Goal: Transaction & Acquisition: Purchase product/service

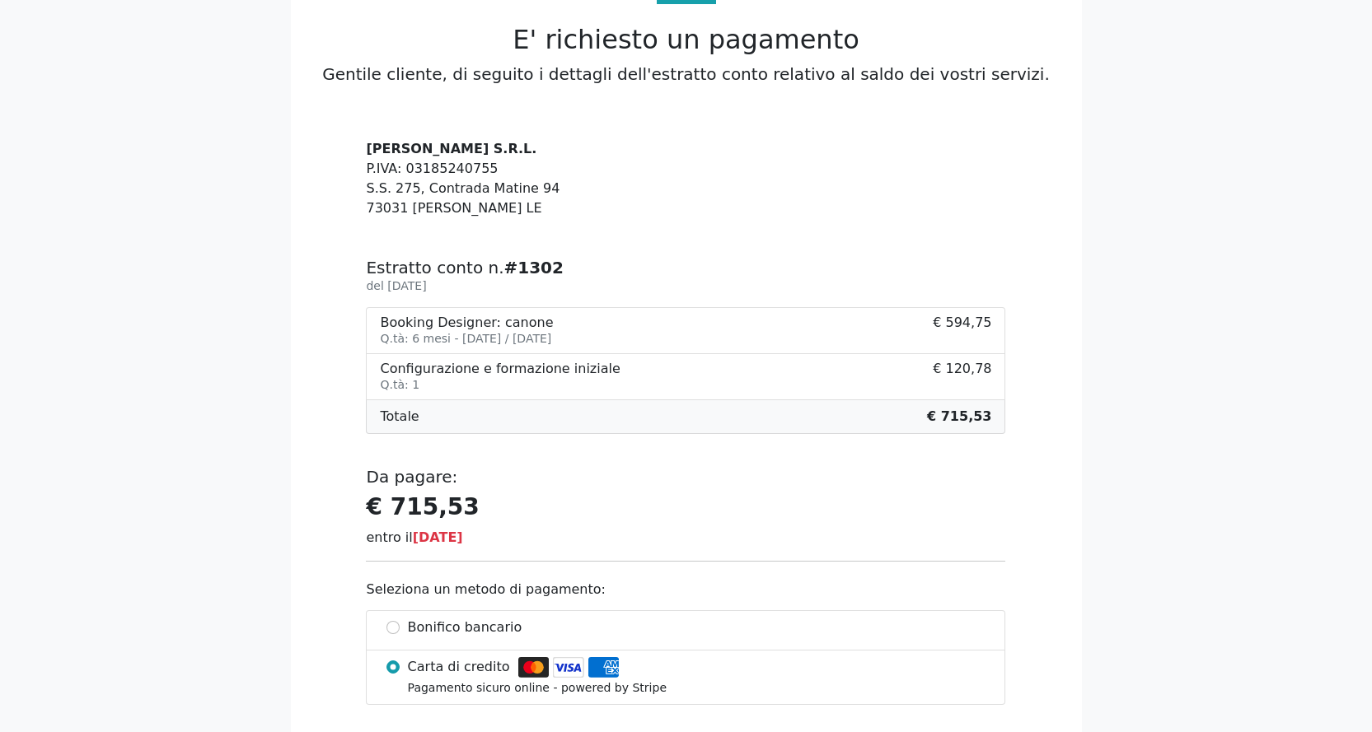
scroll to position [247, 0]
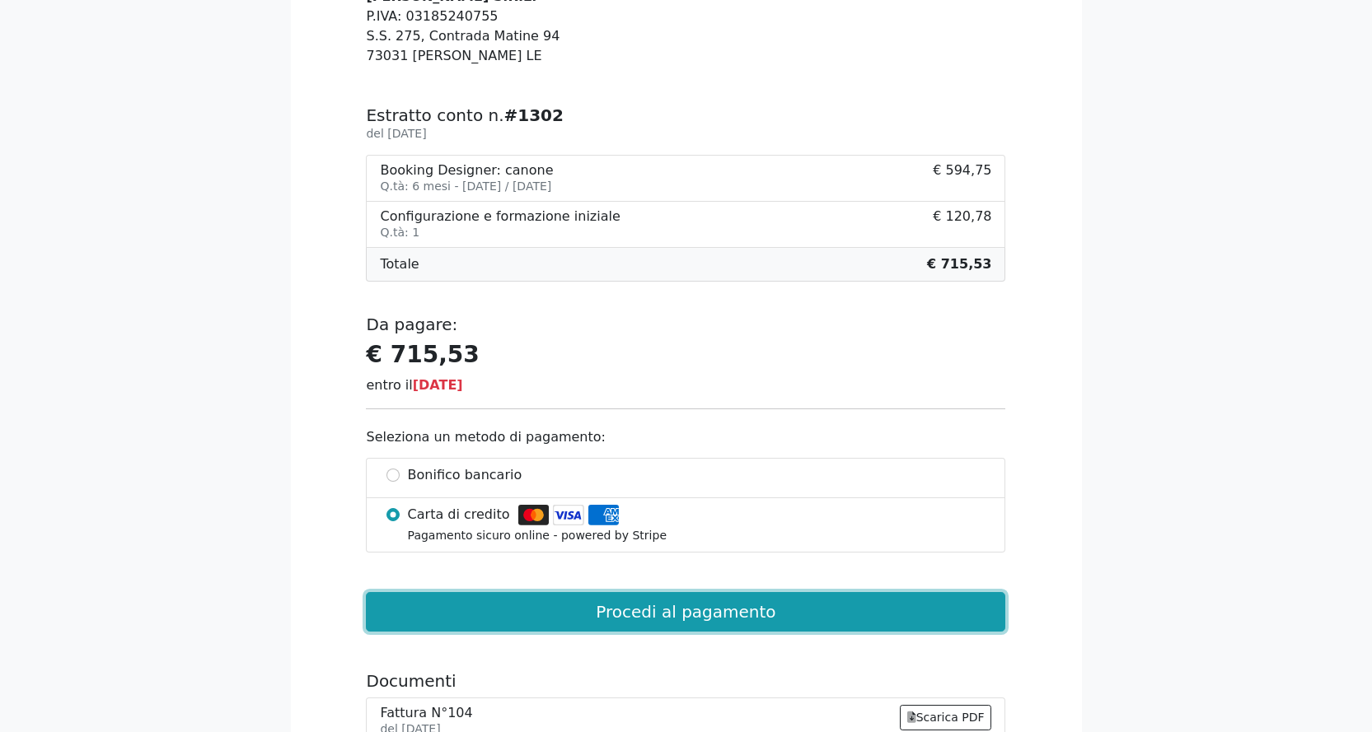
click at [647, 610] on button "Procedi al pagamento" at bounding box center [685, 612] width 639 height 40
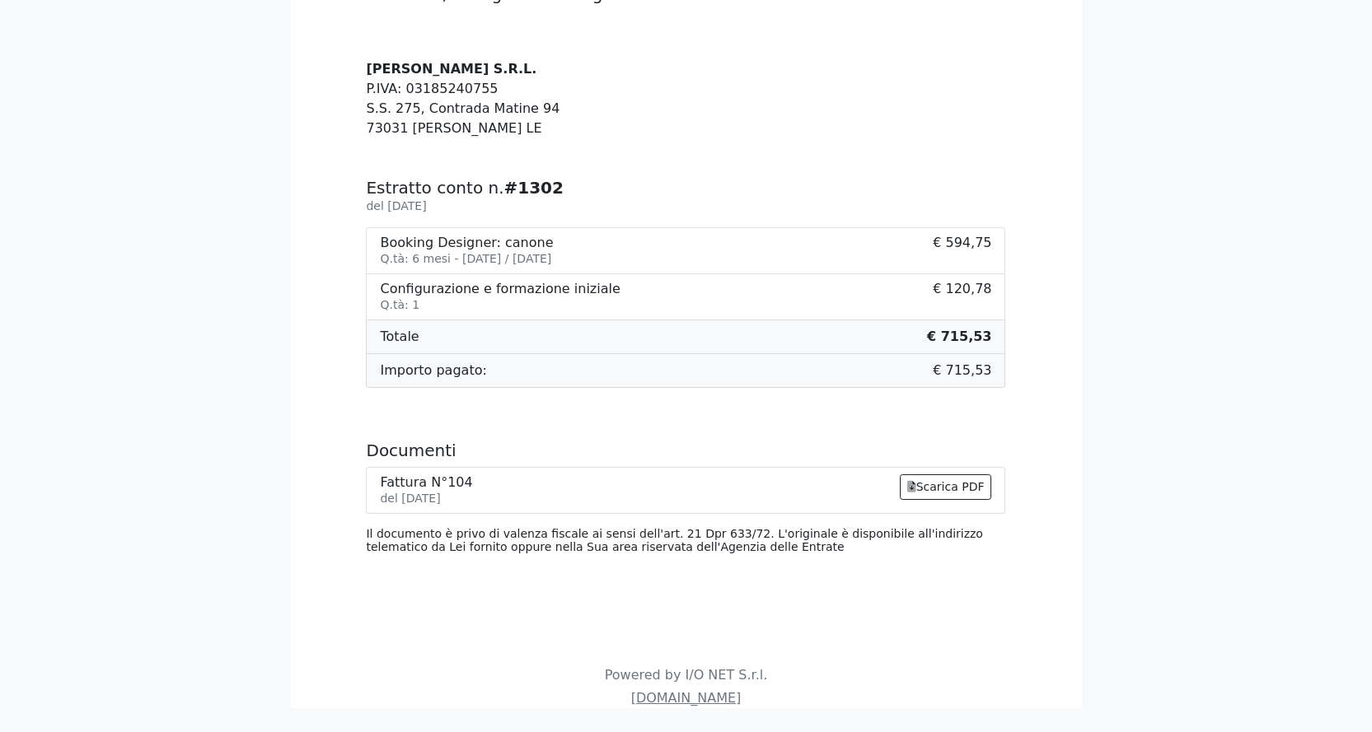
scroll to position [191, 0]
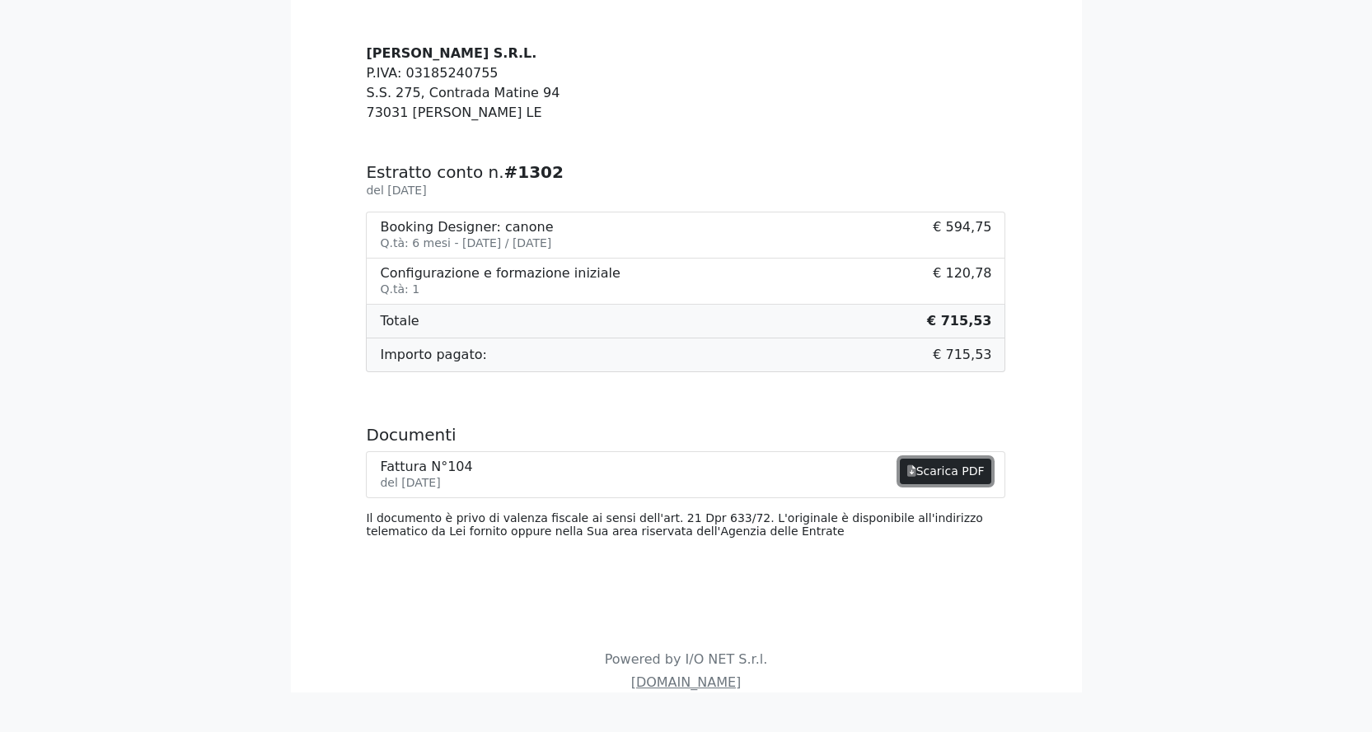
click at [946, 474] on link "Scarica PDF" at bounding box center [946, 472] width 92 height 26
